Goal: Task Accomplishment & Management: Manage account settings

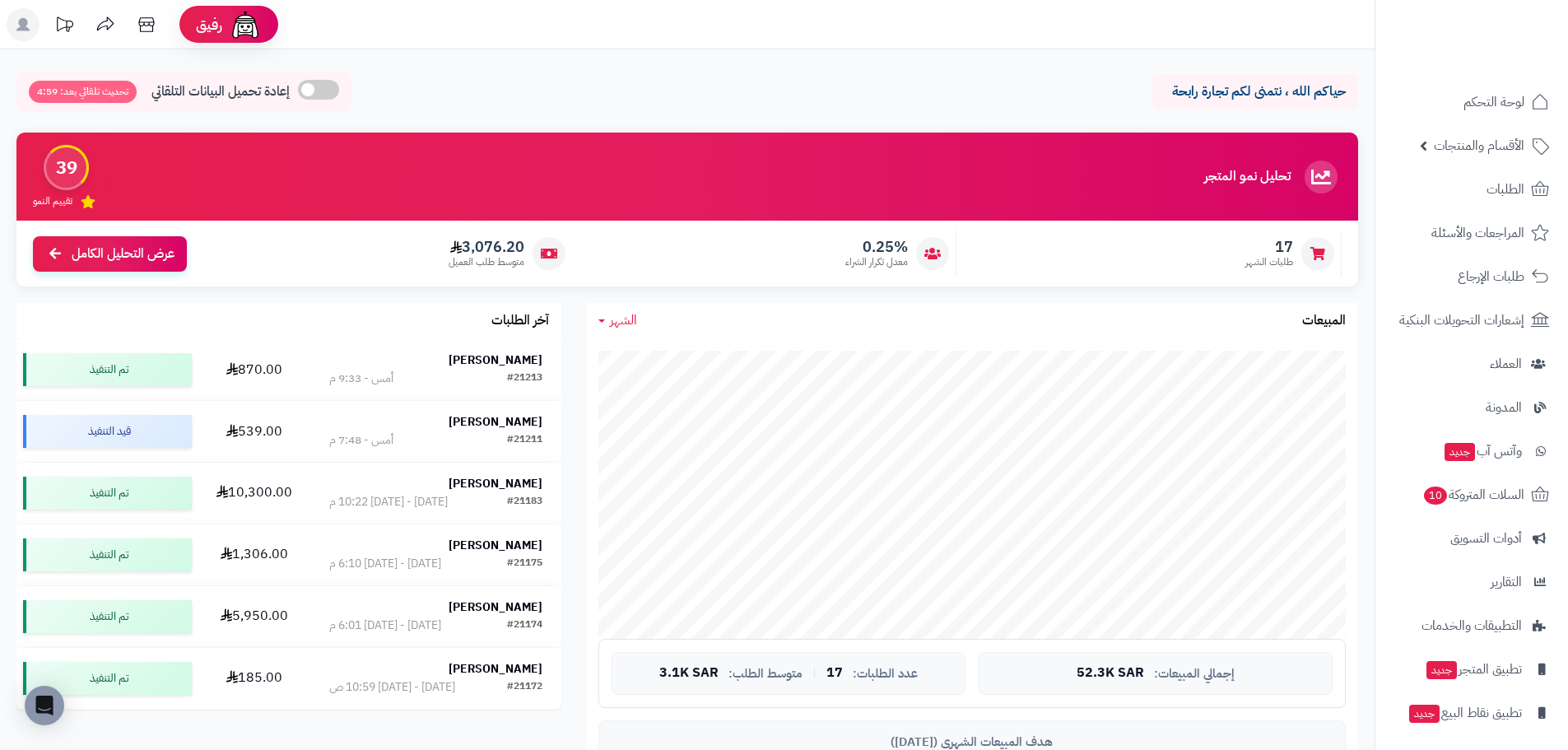
click at [1143, 230] on div "17 طلبات الشهر" at bounding box center [1153, 253] width 377 height 46
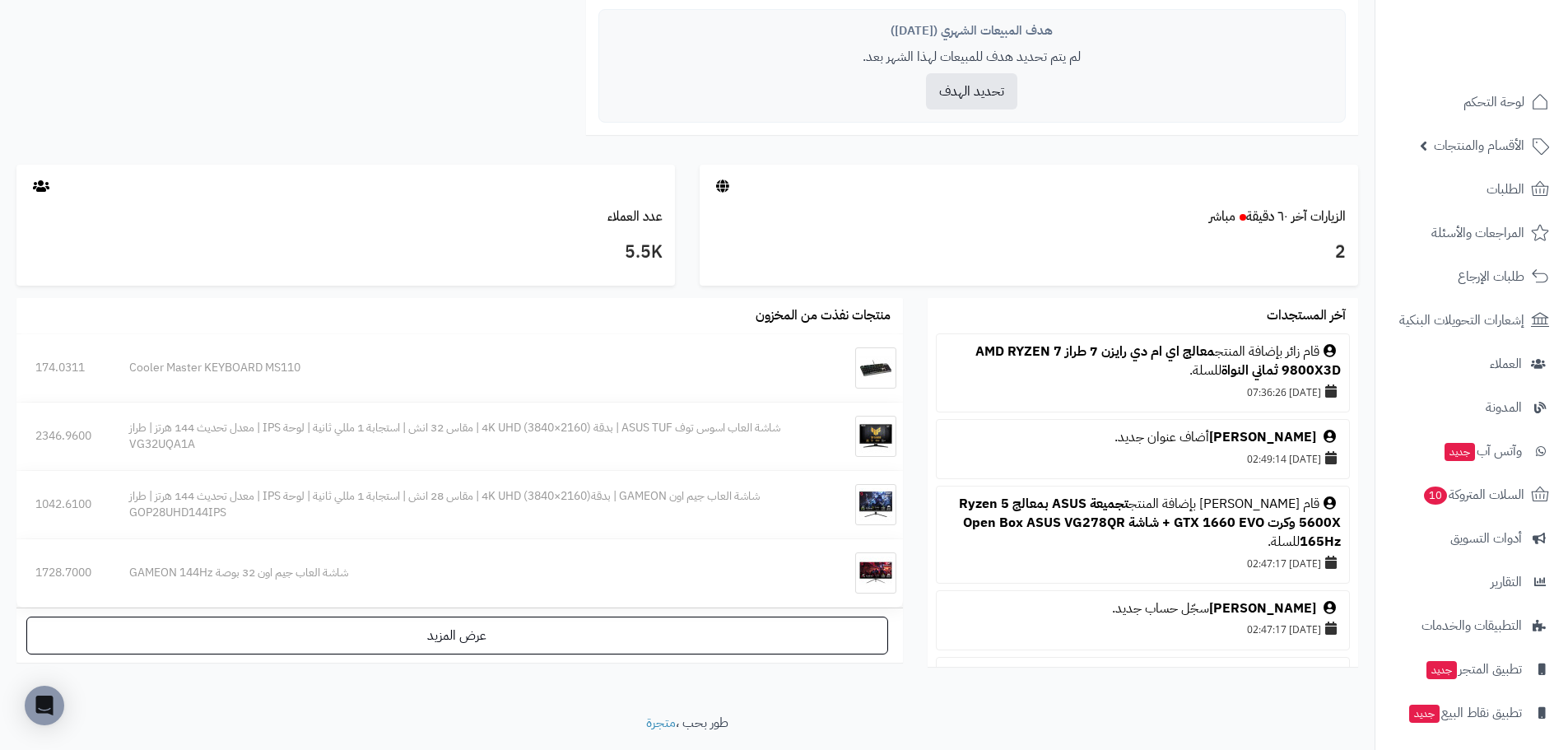
scroll to position [741, 0]
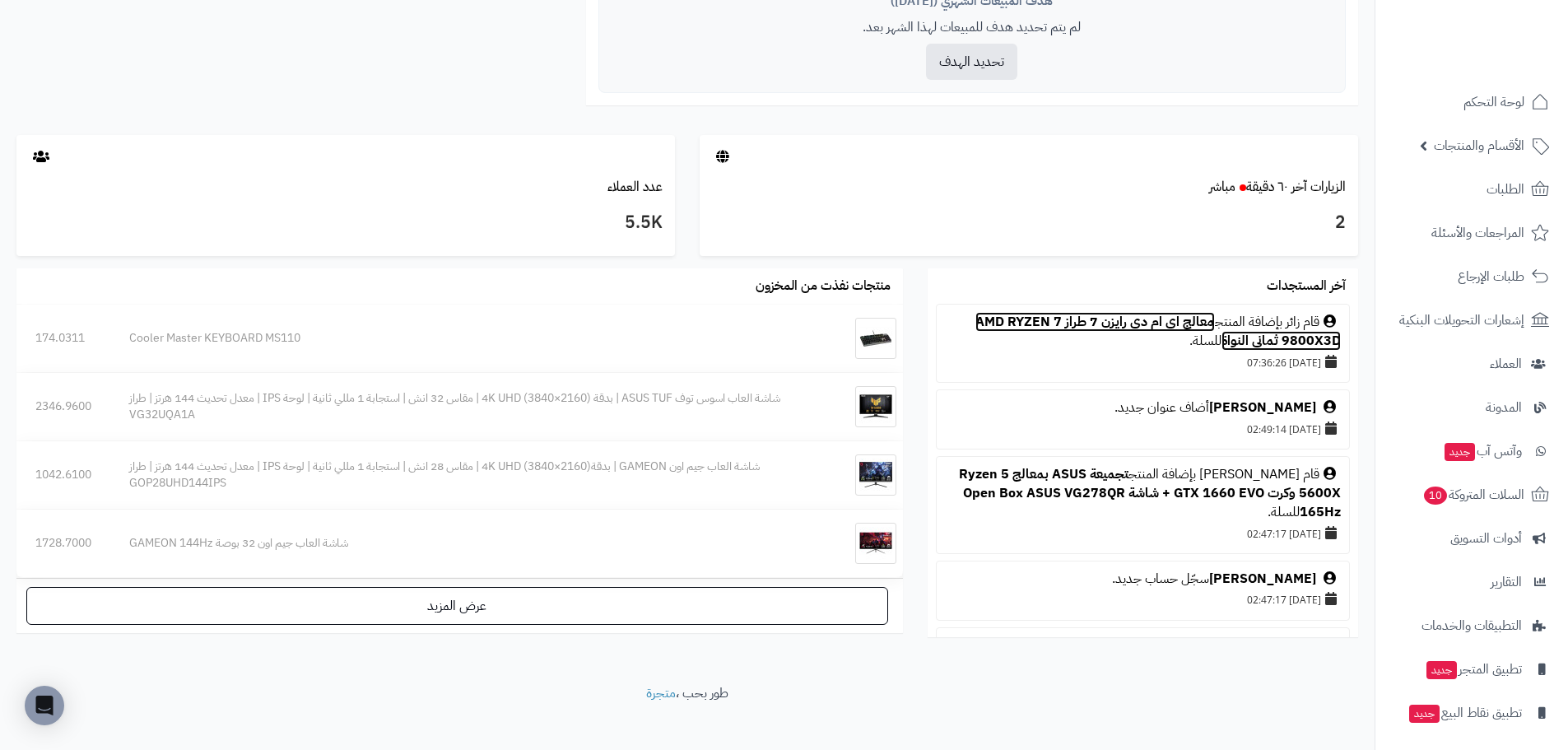
click at [1043, 319] on link "معالج اي ام دي رايزن 7 طراز AMD RYZEN 7 9800X3D ثماني النواة" at bounding box center [1158, 331] width 366 height 39
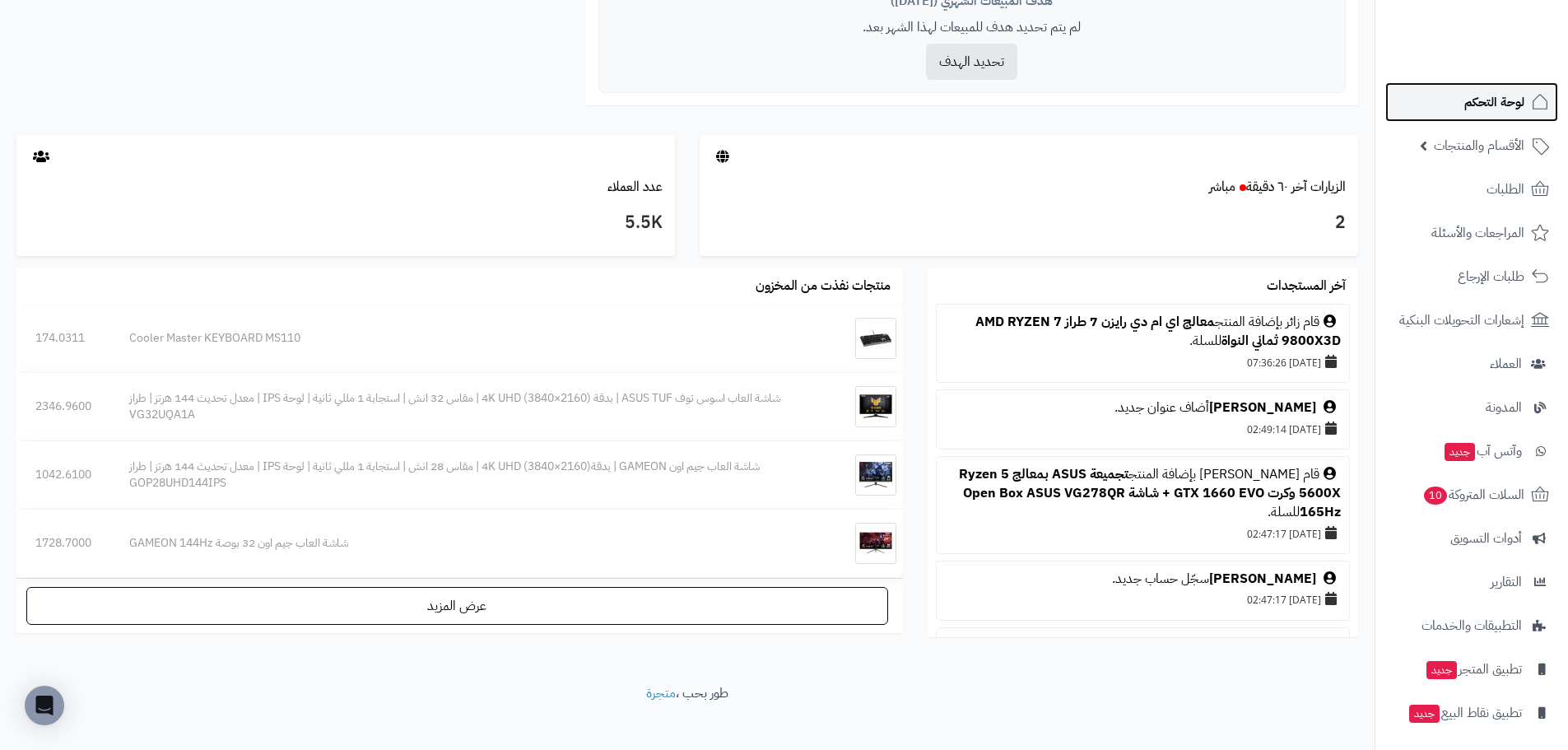
click at [1444, 104] on link "لوحة التحكم" at bounding box center [1472, 102] width 173 height 40
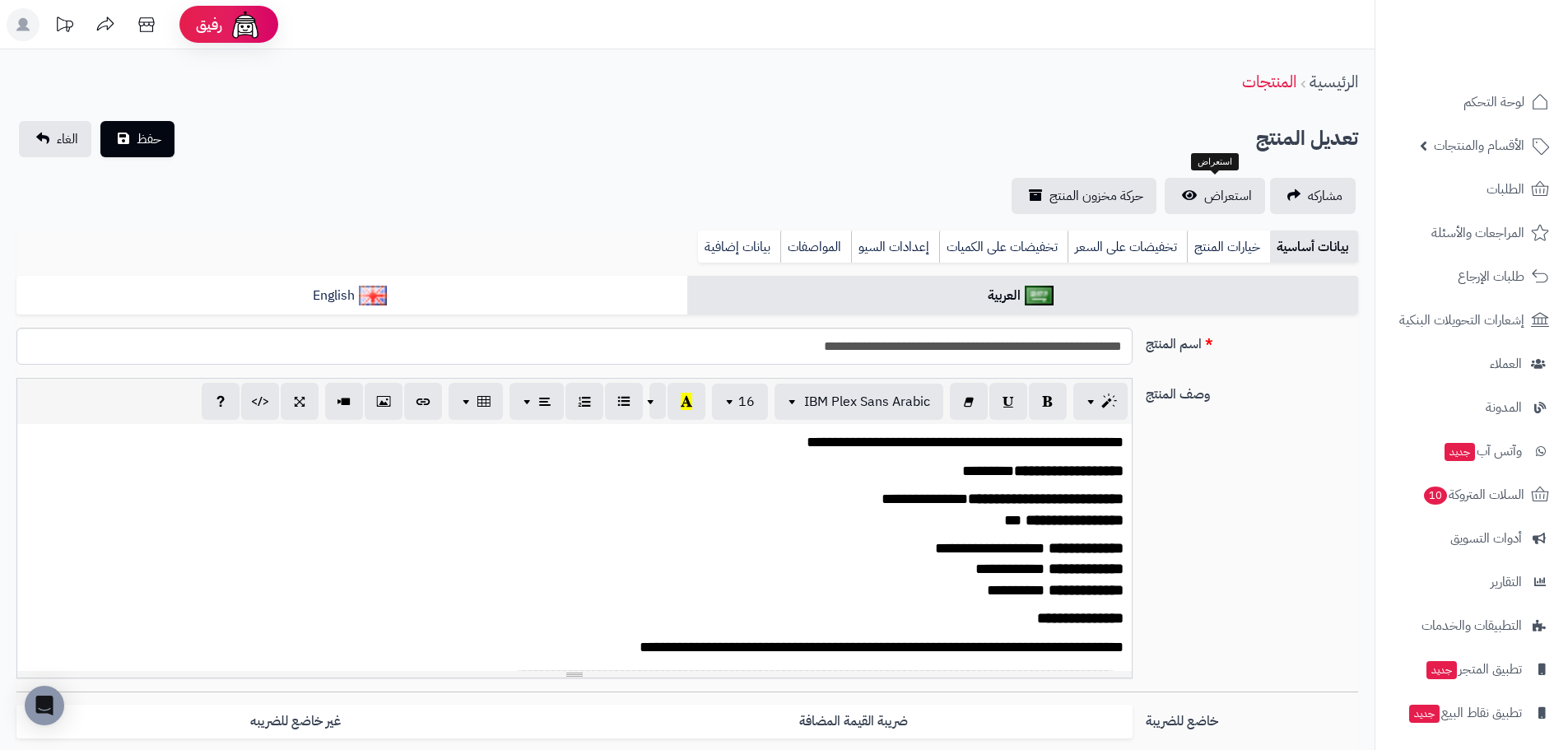
click at [1216, 194] on span "استعراض" at bounding box center [1227, 195] width 48 height 19
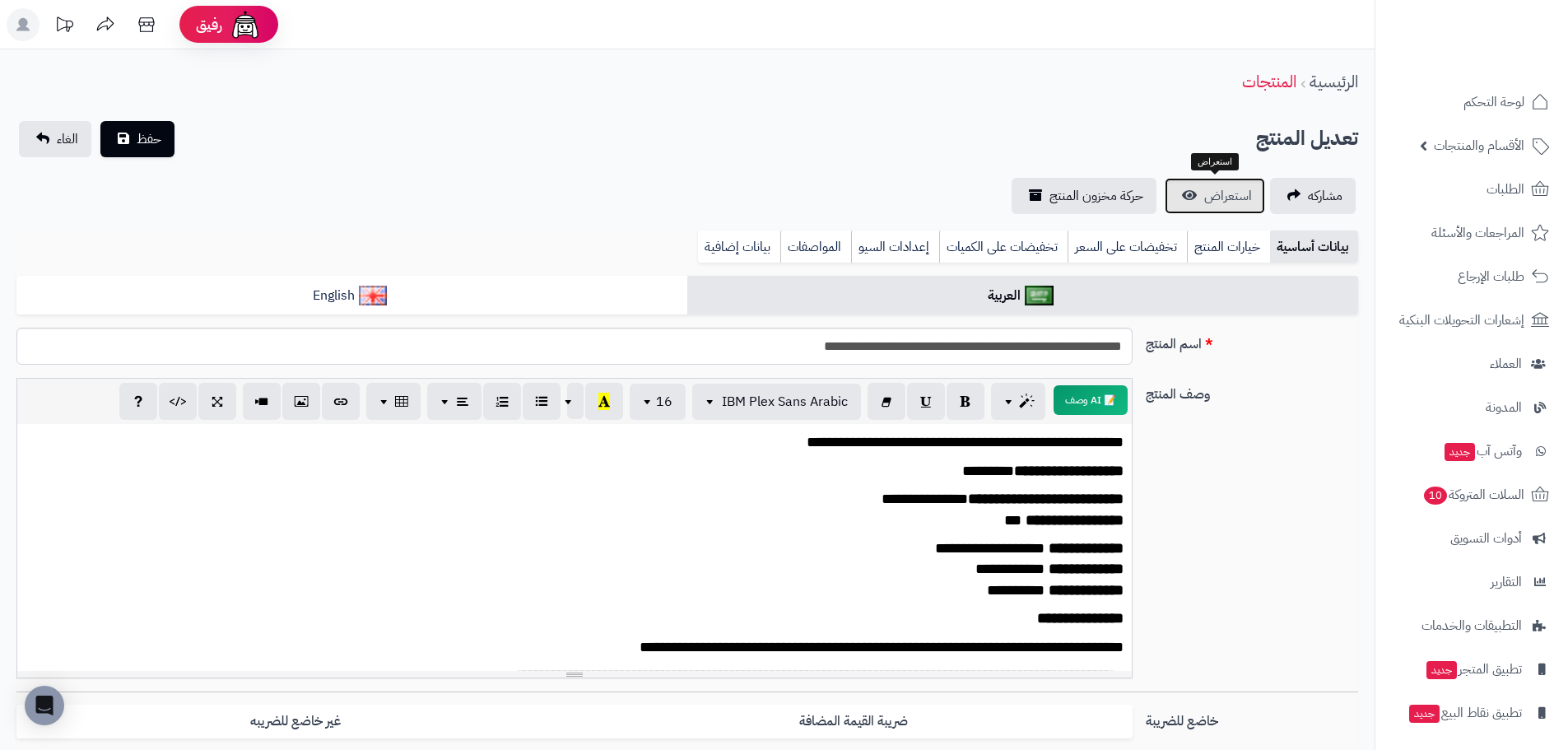
scroll to position [19, 0]
click at [1431, 98] on link "لوحة التحكم" at bounding box center [1472, 102] width 173 height 40
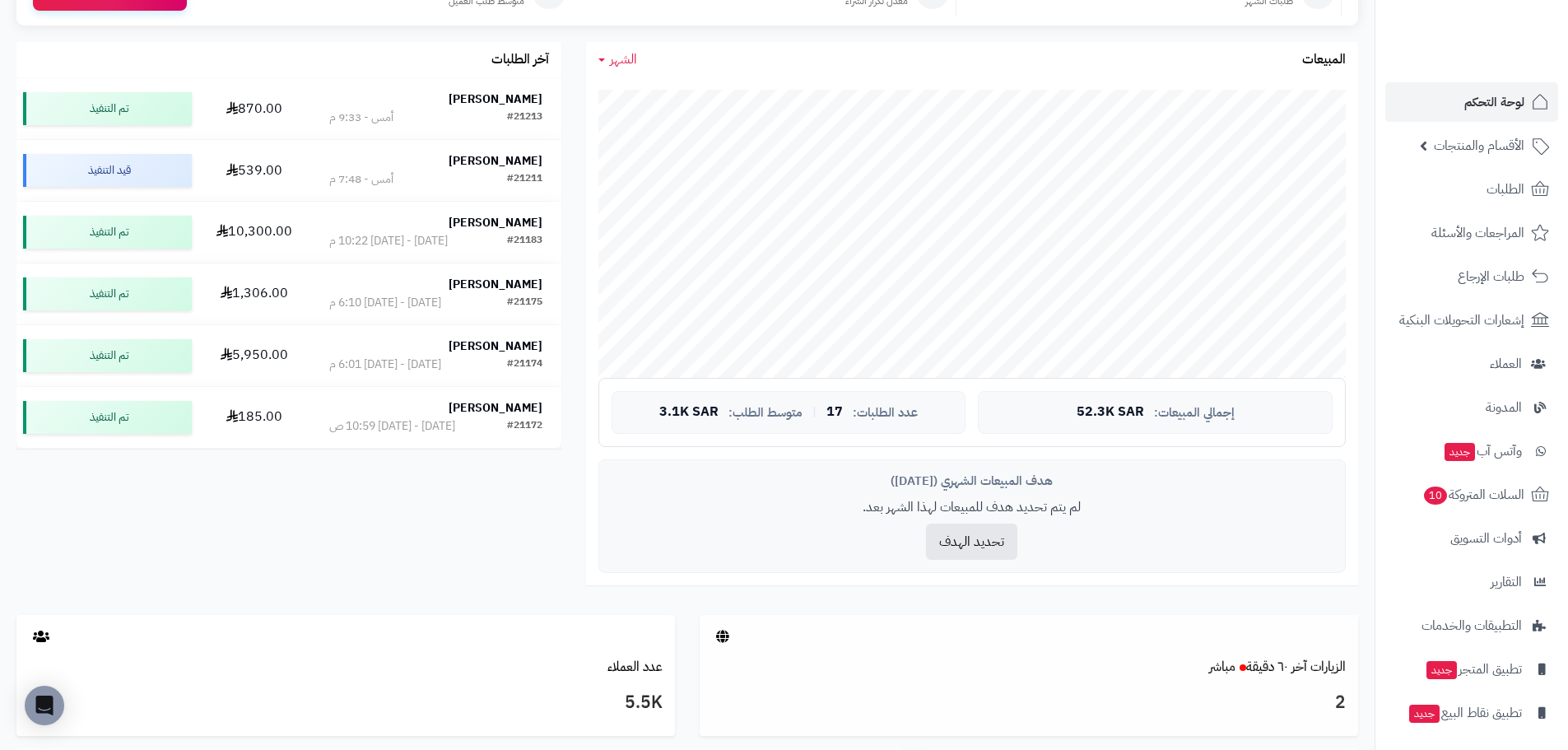
scroll to position [428, 0]
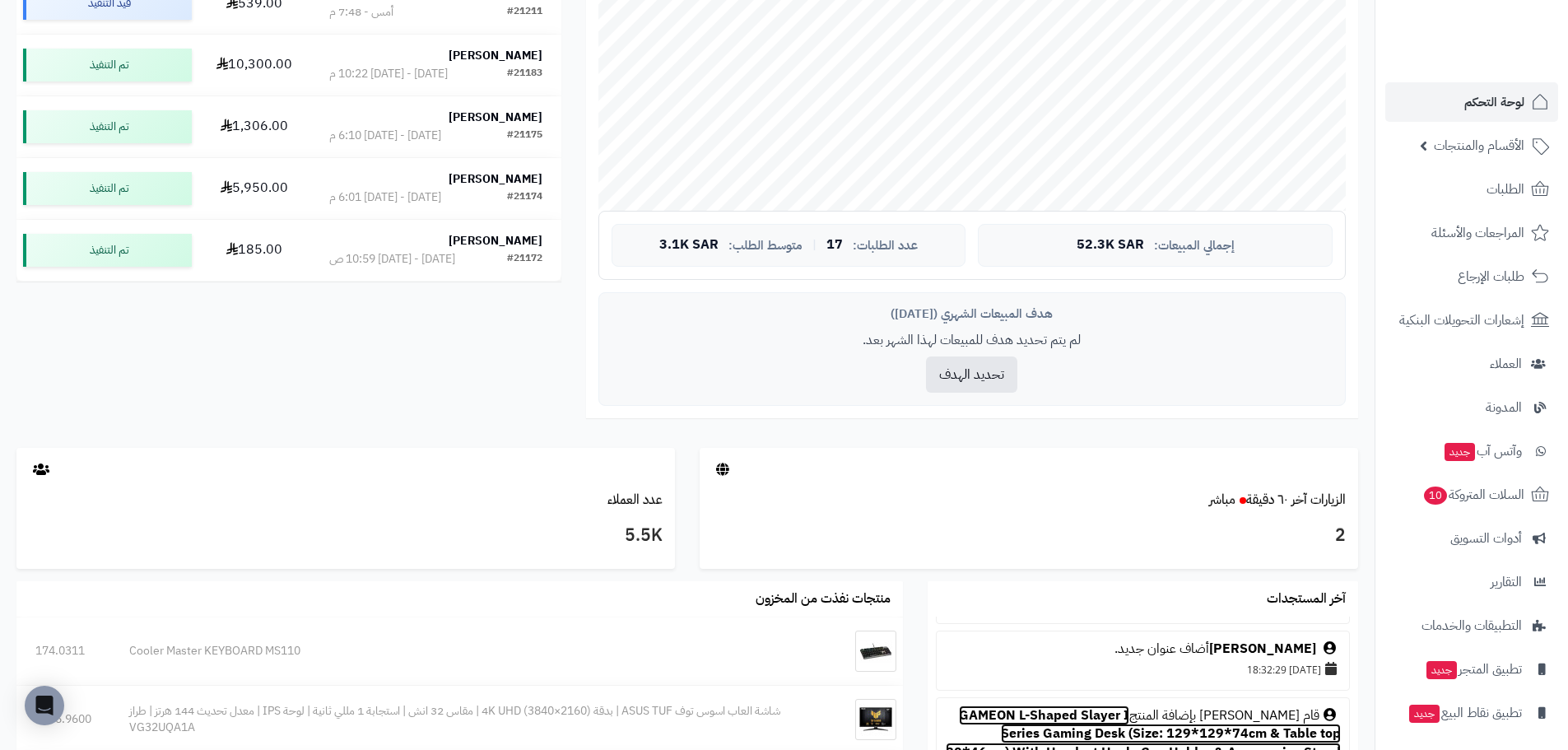
click at [1020, 718] on link "GAMEON L-Shaped Slayer I Series Gaming Desk (Size: 129*129*74cm & Table top 80*…" at bounding box center [1143, 743] width 395 height 77
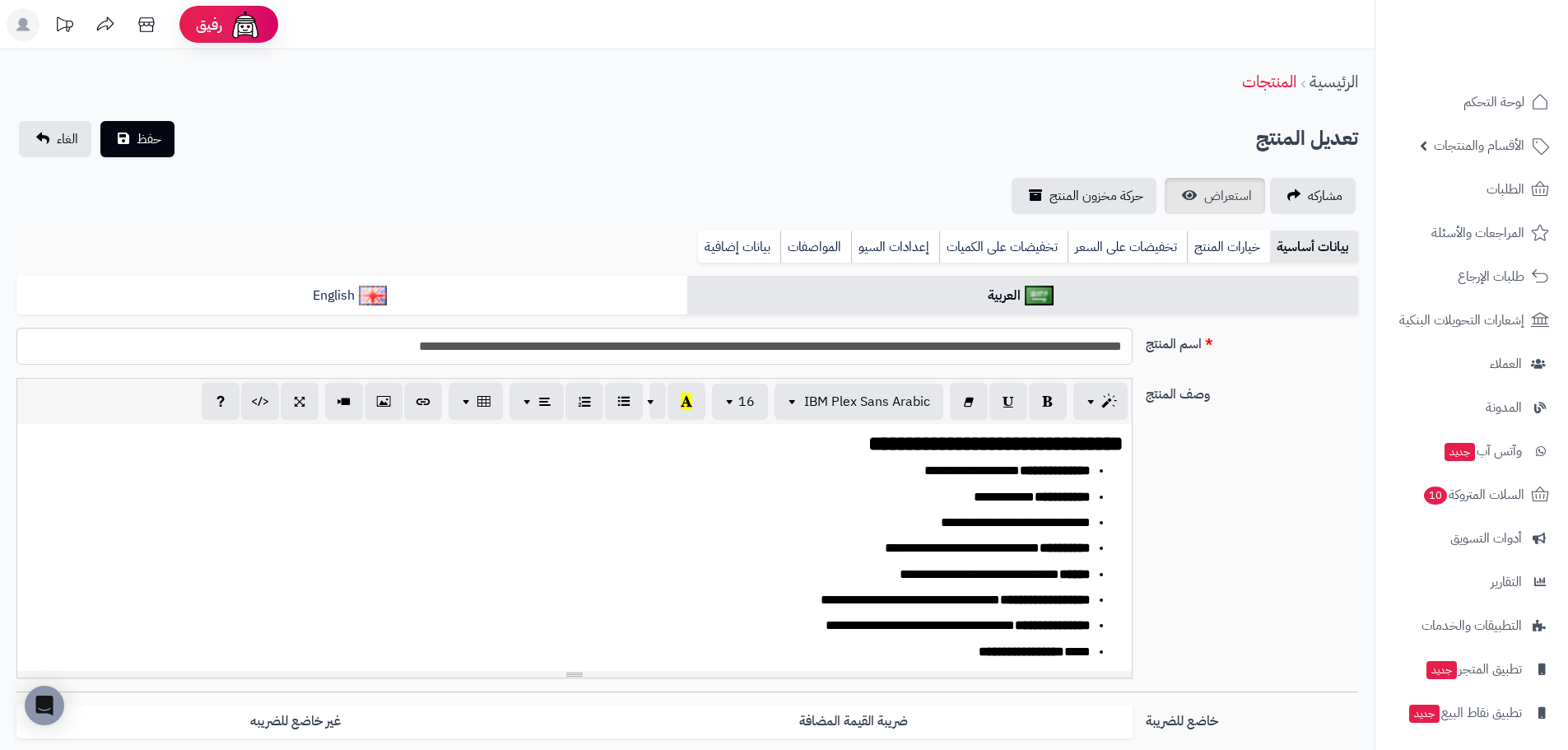
scroll to position [357, 0]
click at [1180, 207] on link "استعراض" at bounding box center [1214, 195] width 100 height 36
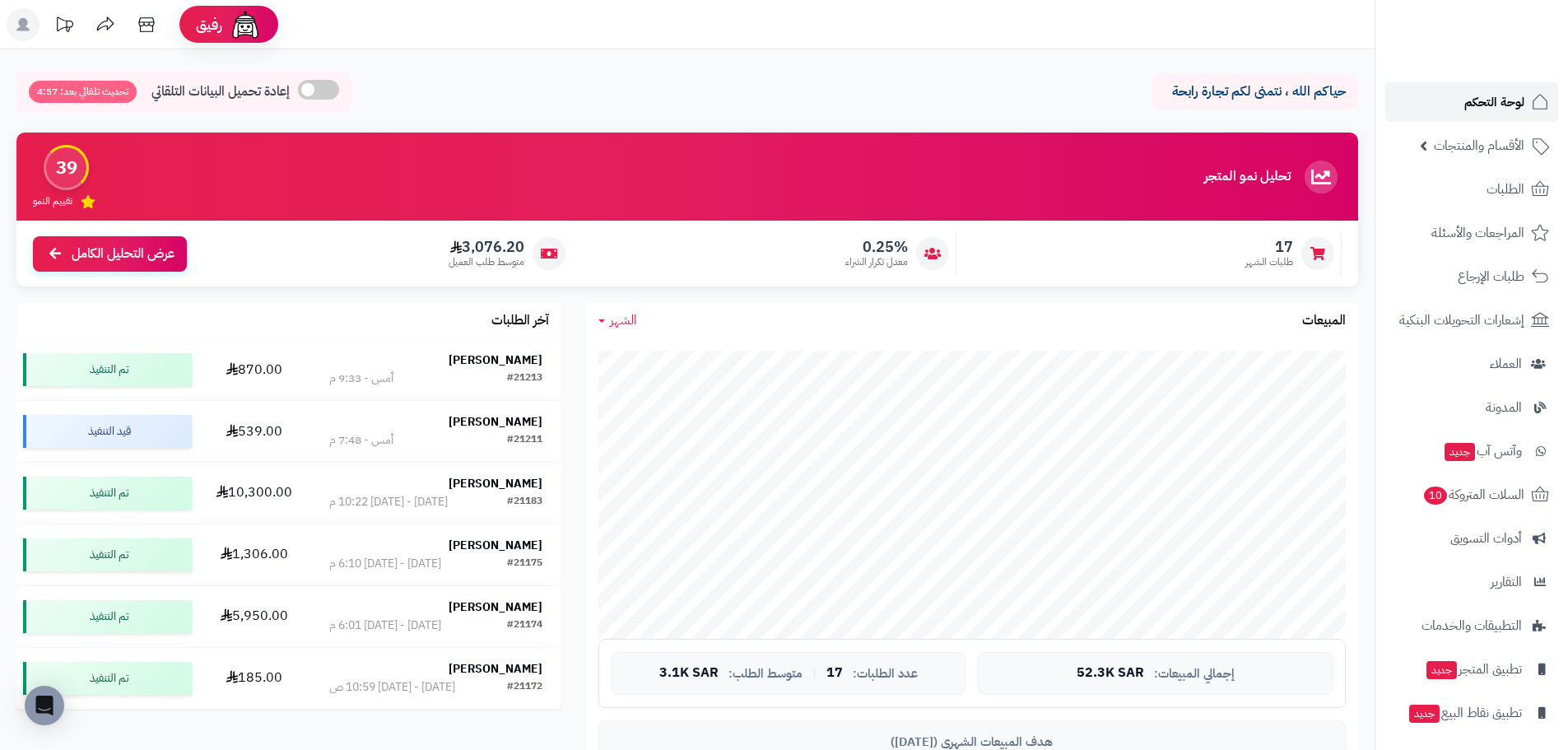
click at [1448, 111] on link "لوحة التحكم" at bounding box center [1472, 102] width 173 height 40
click at [1488, 98] on span "لوحة التحكم" at bounding box center [1494, 102] width 60 height 23
click at [1467, 97] on span "لوحة التحكم" at bounding box center [1494, 102] width 60 height 23
click at [1471, 108] on span "لوحة التحكم" at bounding box center [1494, 102] width 60 height 23
click at [1443, 92] on link "لوحة التحكم" at bounding box center [1472, 102] width 173 height 40
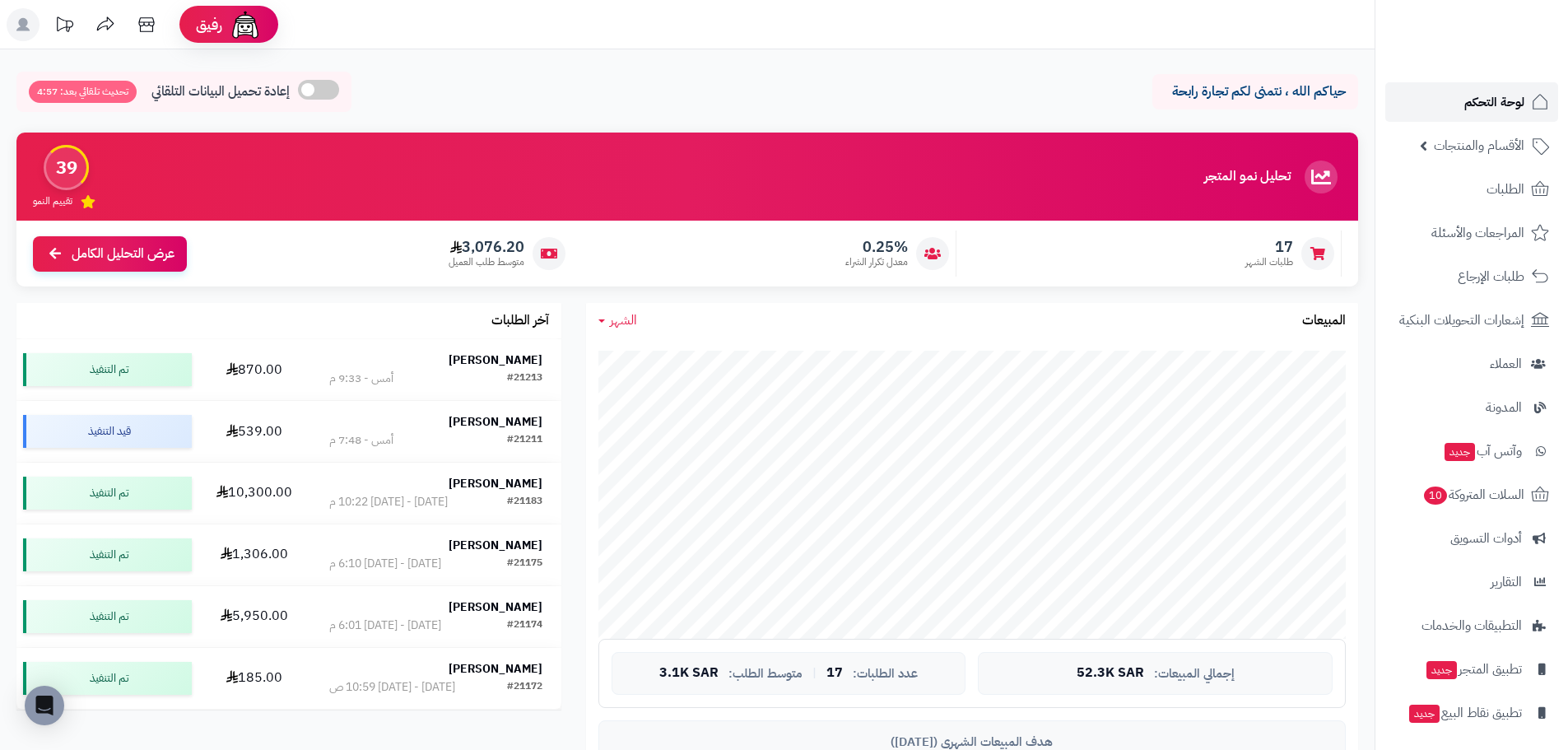
click at [1460, 108] on link "لوحة التحكم" at bounding box center [1472, 102] width 173 height 40
